Goal: Navigation & Orientation: Find specific page/section

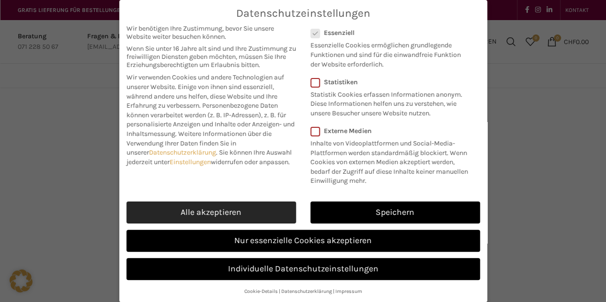
click at [246, 210] on link "Alle akzeptieren" at bounding box center [211, 213] width 170 height 22
checkbox input "true"
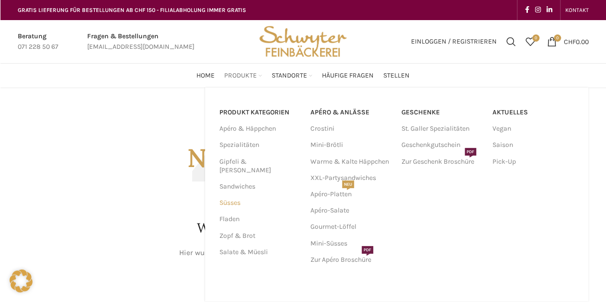
click at [229, 195] on link "Süsses" at bounding box center [259, 203] width 80 height 16
